Goal: Task Accomplishment & Management: Use online tool/utility

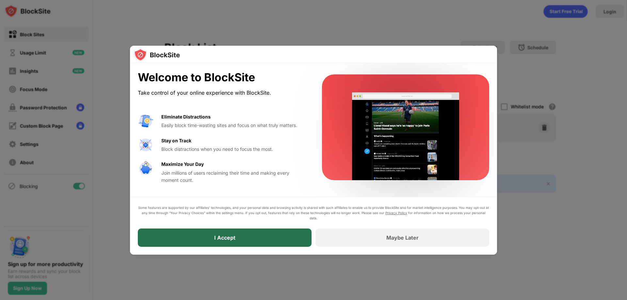
click at [261, 237] on div "I Accept" at bounding box center [225, 238] width 174 height 18
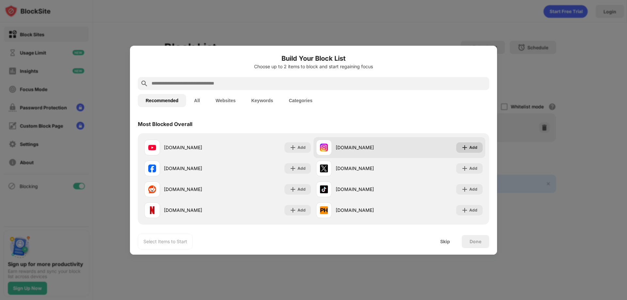
click at [469, 148] on div "Add" at bounding box center [473, 147] width 8 height 7
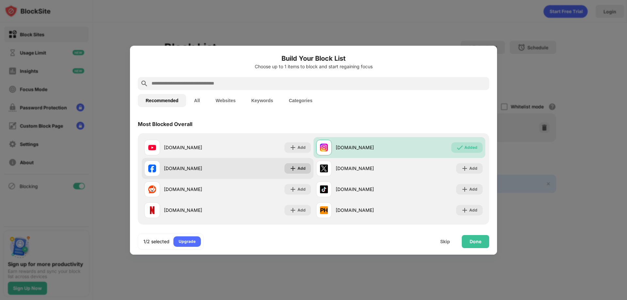
click at [298, 170] on div "Add" at bounding box center [302, 168] width 8 height 7
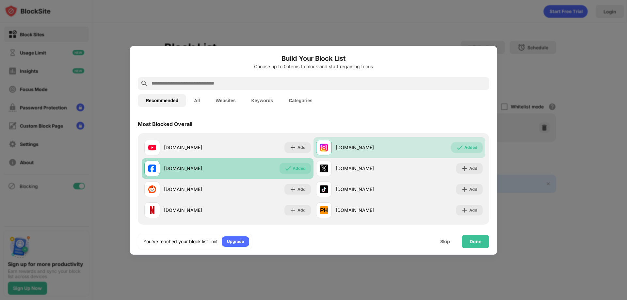
click at [288, 169] on img at bounding box center [288, 168] width 7 height 7
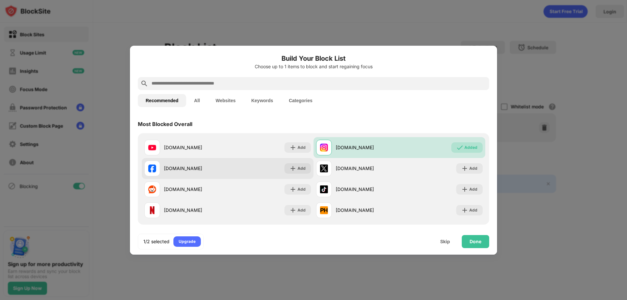
click at [290, 170] on img at bounding box center [293, 168] width 7 height 7
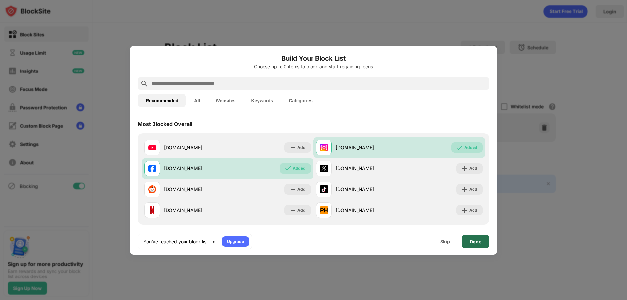
click at [476, 242] on div "Done" at bounding box center [476, 241] width 12 height 5
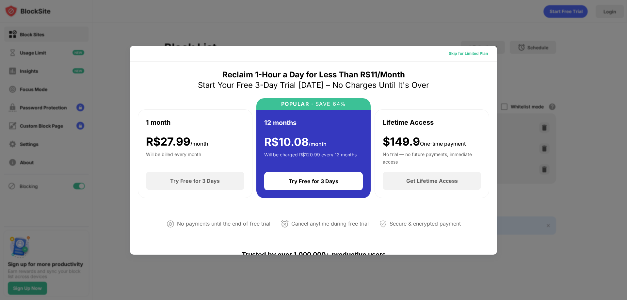
click at [475, 53] on div "Skip for Limited Plan" at bounding box center [468, 53] width 39 height 7
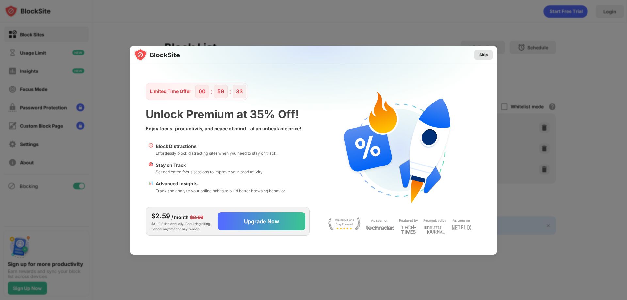
click at [486, 56] on div "Skip" at bounding box center [484, 55] width 8 height 7
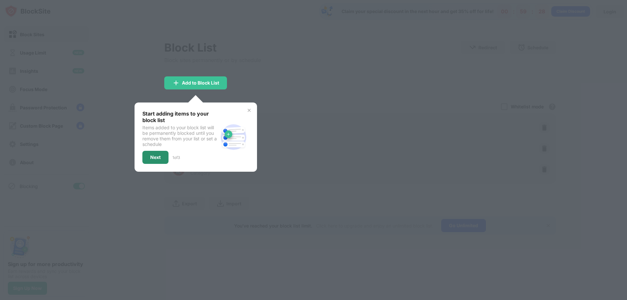
click at [148, 158] on div "Next" at bounding box center [155, 157] width 26 height 13
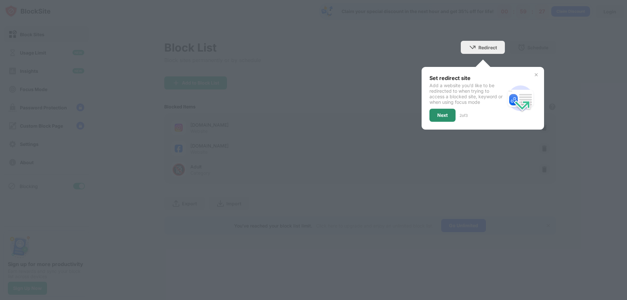
click at [450, 112] on div "Next" at bounding box center [443, 115] width 26 height 13
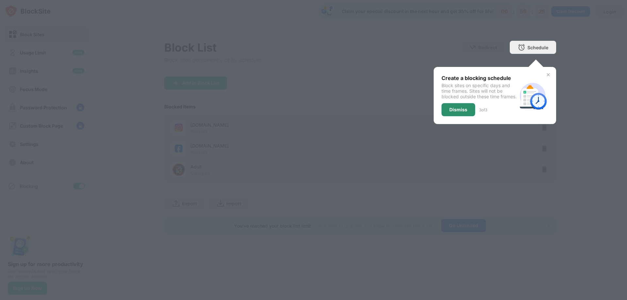
click at [457, 112] on div "Dismiss" at bounding box center [459, 109] width 18 height 5
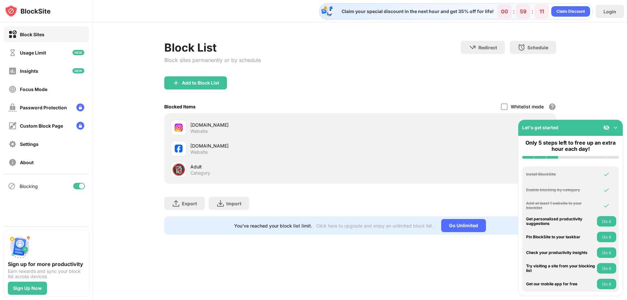
click at [418, 75] on div "Block List Block sites permanently or by schedule Redirect Choose a site to be …" at bounding box center [360, 59] width 392 height 36
click at [617, 128] on img at bounding box center [616, 127] width 7 height 7
